Goal: Check status: Check status

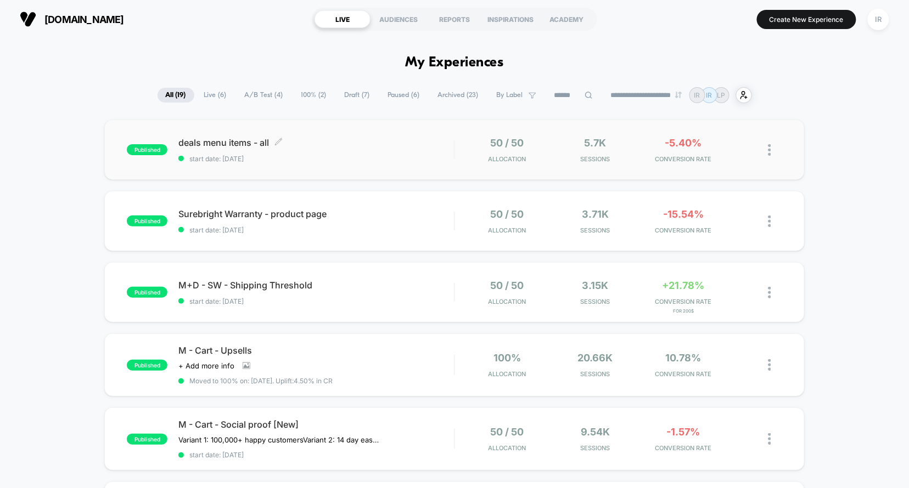
click at [422, 156] on span "start date: [DATE]" at bounding box center [315, 159] width 275 height 8
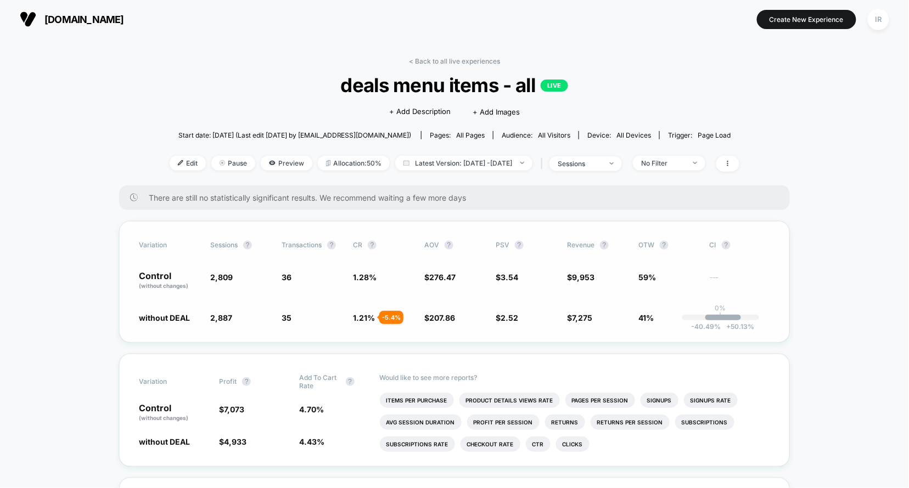
drag, startPoint x: 132, startPoint y: 275, endPoint x: 607, endPoint y: 326, distance: 477.9
click at [607, 326] on div "Variation Sessions ? Transactions ? CR ? AOV ? PSV ? Revenue ? OTW ? CI ? Contr…" at bounding box center [454, 282] width 670 height 122
click at [439, 64] on link "< Back to all live experiences" at bounding box center [454, 61] width 91 height 8
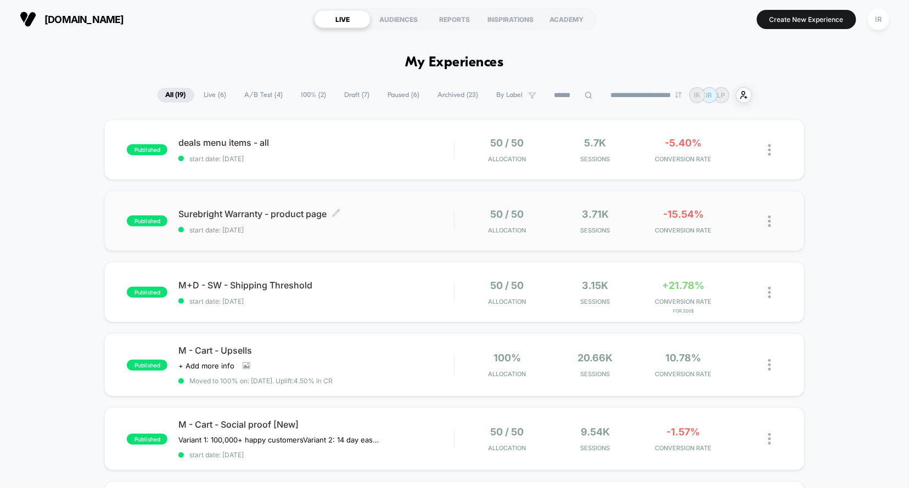
click at [371, 231] on span "start date: [DATE]" at bounding box center [315, 230] width 275 height 8
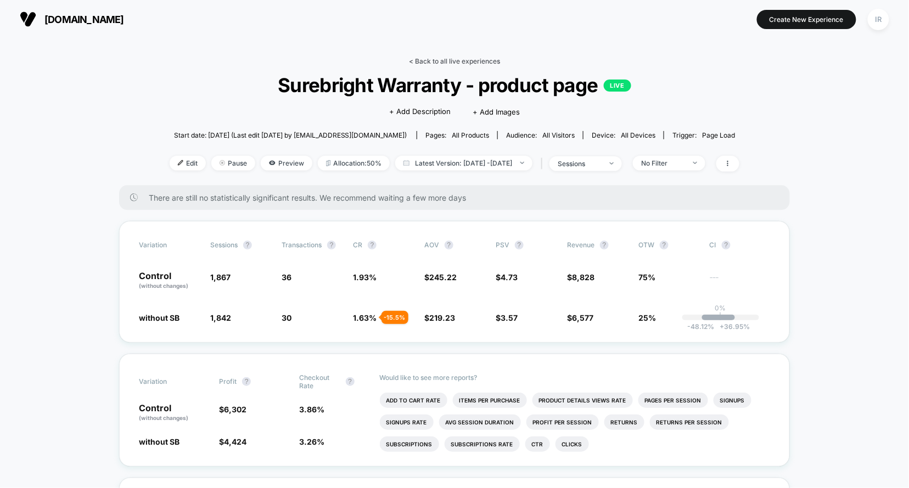
click at [495, 61] on link "< Back to all live experiences" at bounding box center [454, 61] width 91 height 8
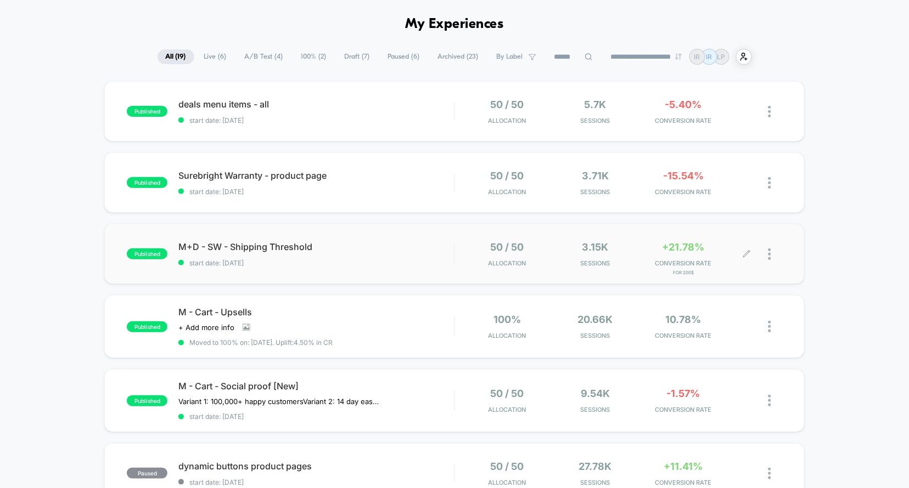
scroll to position [54, 0]
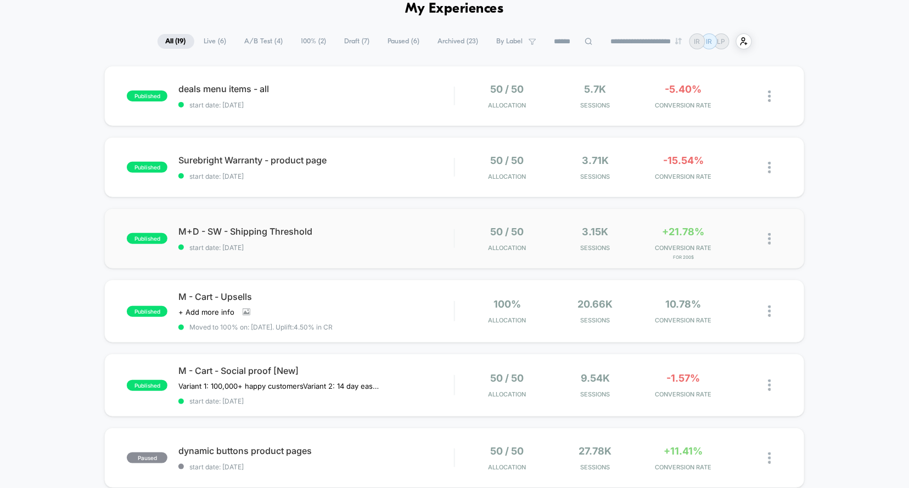
click at [475, 253] on div "published M+D - SW - Shipping Threshold start date: [DATE] 50 / 50 Allocation 3…" at bounding box center [454, 238] width 700 height 60
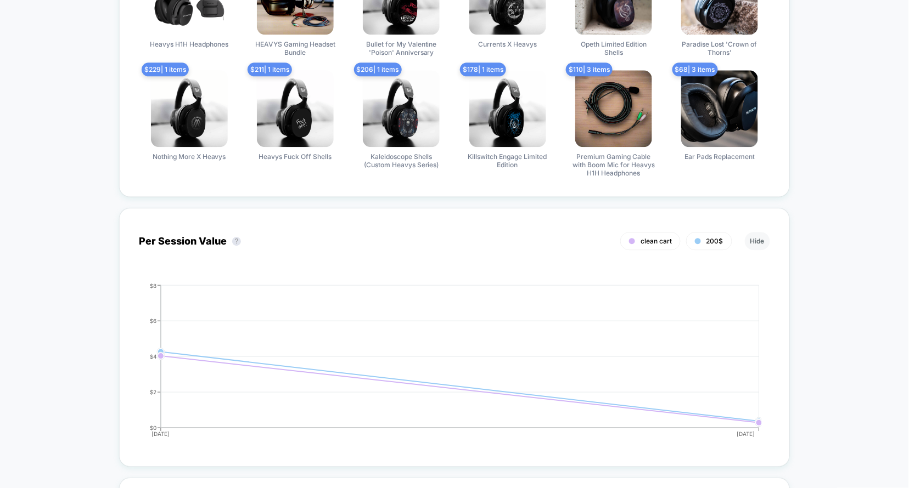
scroll to position [1089, 0]
